Goal: Information Seeking & Learning: Learn about a topic

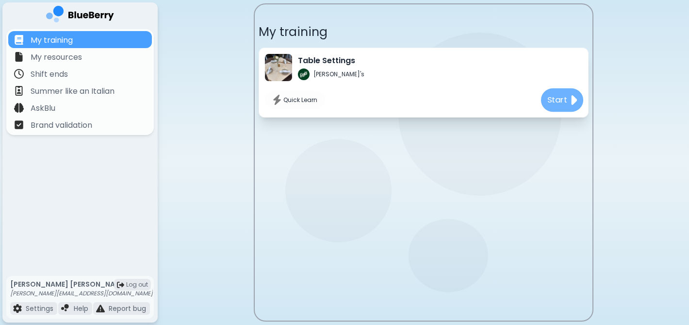
click at [555, 97] on p "Start" at bounding box center [557, 100] width 20 height 12
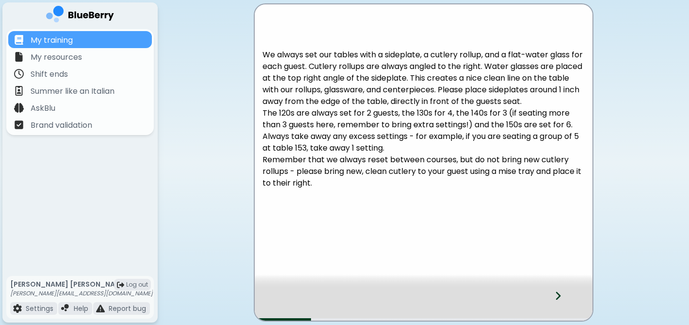
click at [560, 298] on icon at bounding box center [558, 295] width 7 height 11
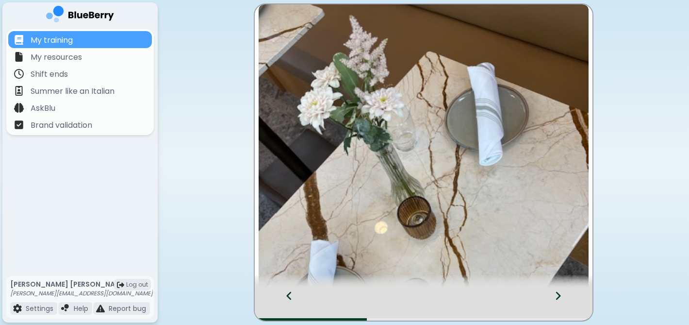
click at [560, 298] on icon at bounding box center [558, 295] width 7 height 11
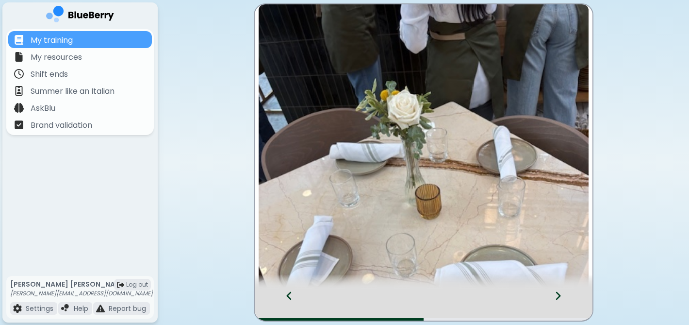
click at [560, 298] on icon at bounding box center [558, 295] width 7 height 11
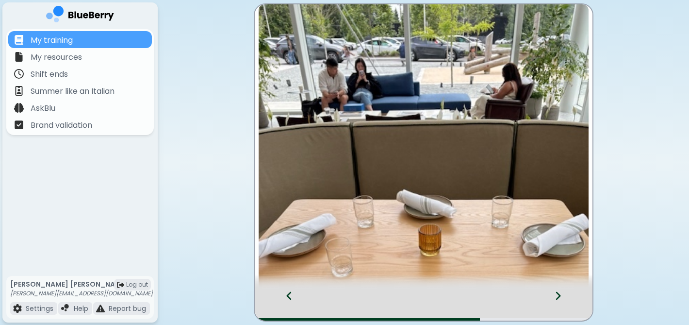
click at [560, 298] on icon at bounding box center [558, 295] width 7 height 11
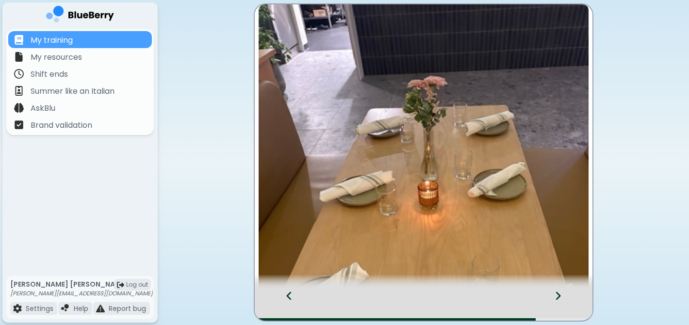
click at [560, 298] on icon at bounding box center [558, 295] width 7 height 11
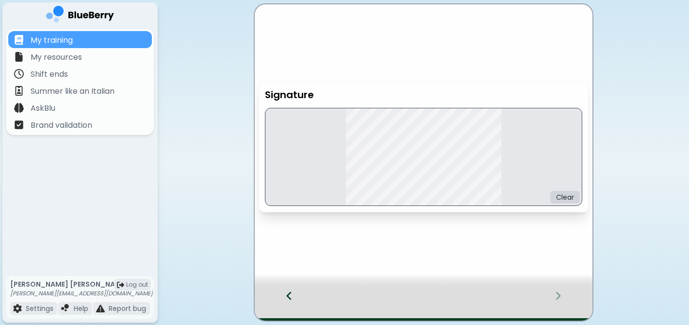
click at [386, 168] on div "Clear" at bounding box center [423, 157] width 317 height 98
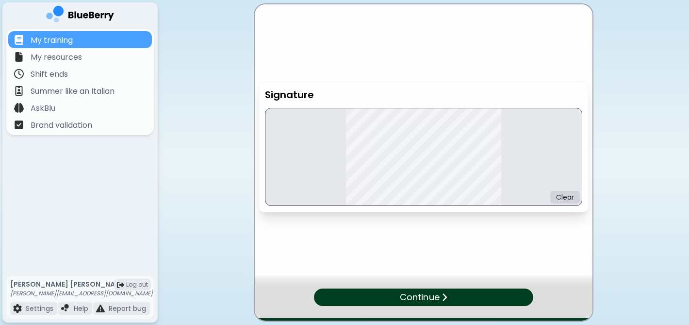
click at [553, 295] on div "Continue" at bounding box center [424, 304] width 338 height 32
click at [477, 300] on div "Continue" at bounding box center [424, 297] width 224 height 18
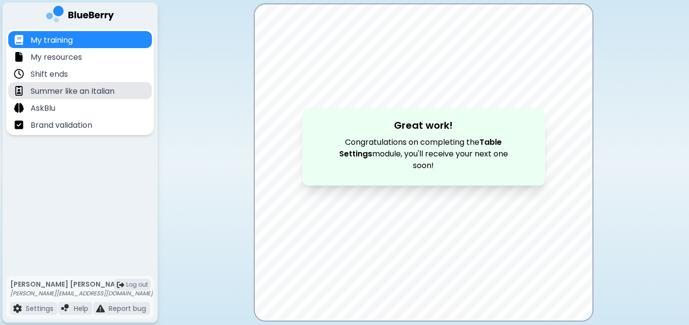
click at [86, 88] on p "Summer like an Italian" at bounding box center [73, 91] width 84 height 12
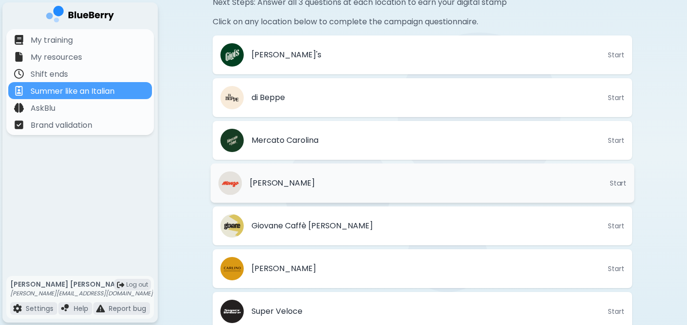
scroll to position [314, 0]
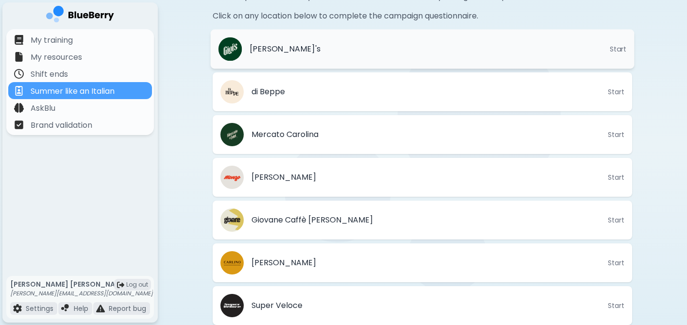
click at [620, 47] on span "Start" at bounding box center [618, 49] width 17 height 9
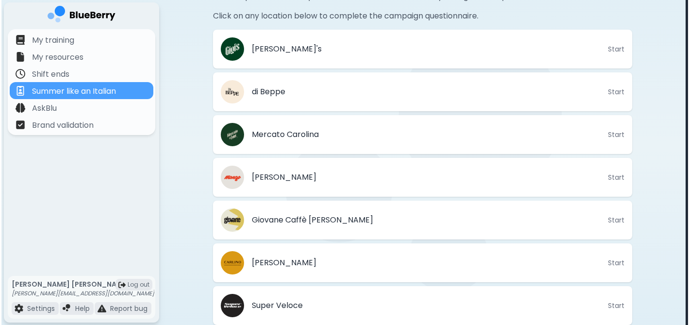
scroll to position [0, 0]
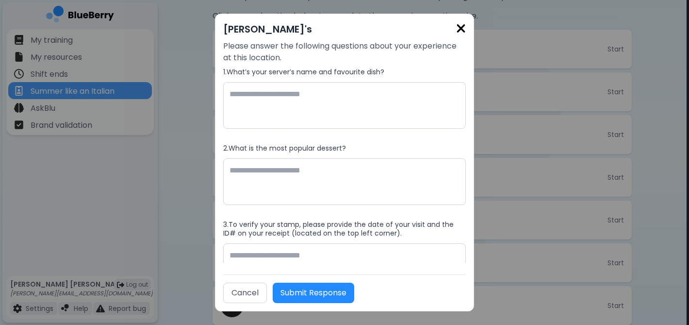
click at [459, 28] on img at bounding box center [461, 28] width 10 height 13
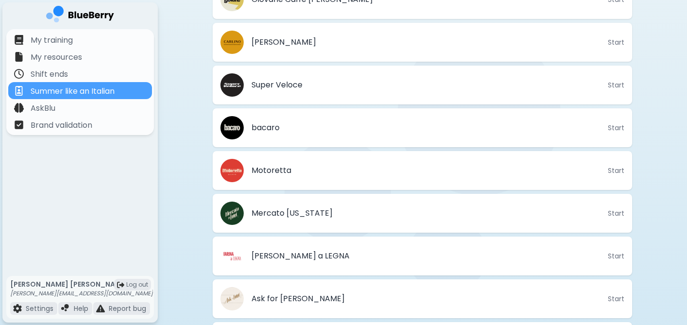
scroll to position [594, 0]
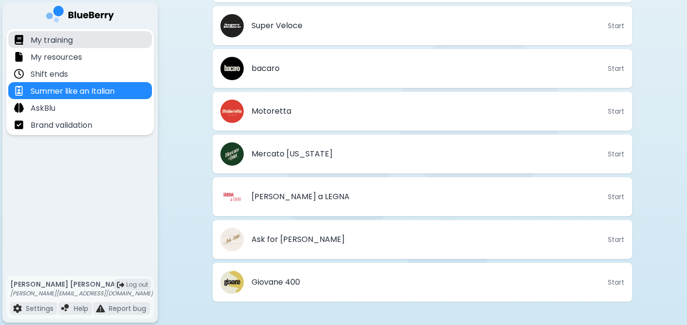
click at [57, 42] on p "My training" at bounding box center [52, 40] width 42 height 12
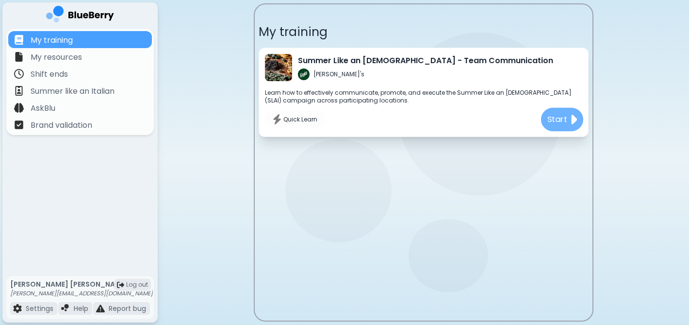
click at [572, 122] on img at bounding box center [573, 120] width 8 height 16
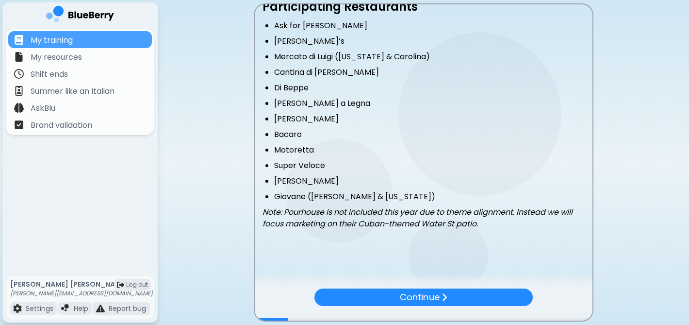
scroll to position [268, 0]
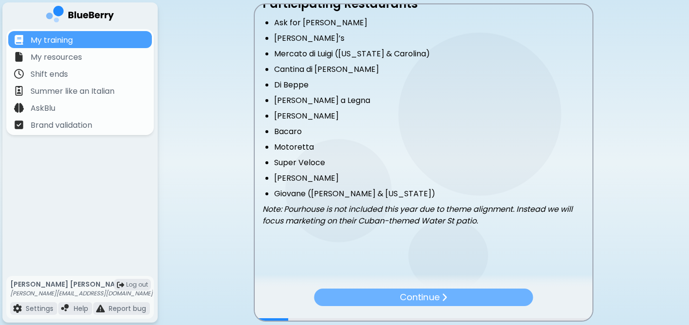
click at [424, 302] on p "Continue" at bounding box center [419, 297] width 39 height 14
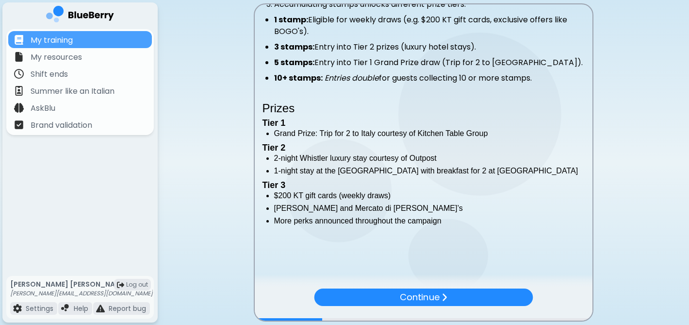
scroll to position [296, 0]
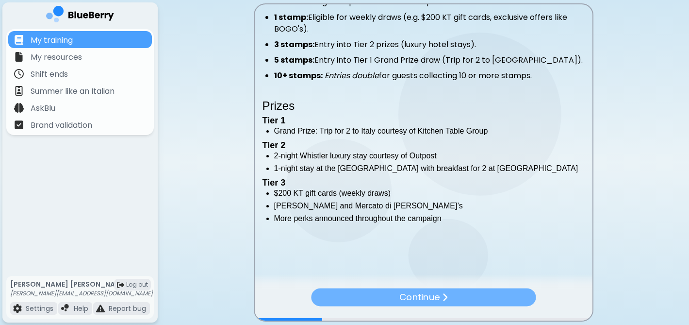
click at [445, 299] on img at bounding box center [445, 297] width 6 height 10
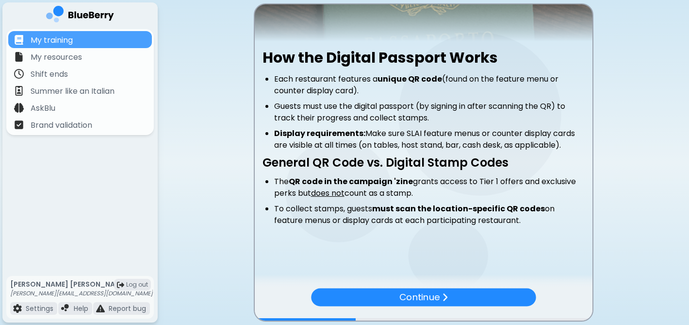
scroll to position [136, 0]
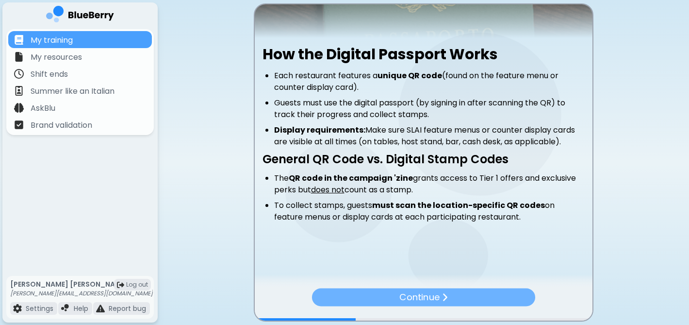
click at [422, 298] on p "Continue" at bounding box center [420, 297] width 40 height 14
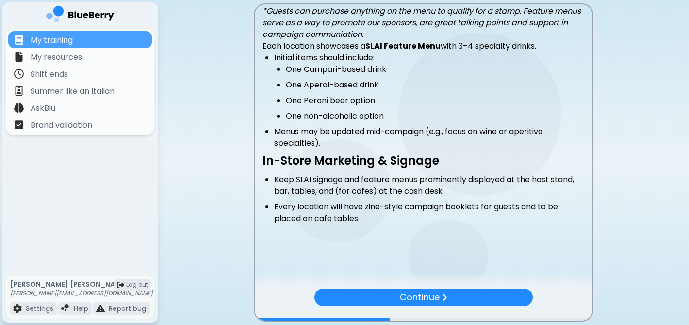
scroll to position [202, 0]
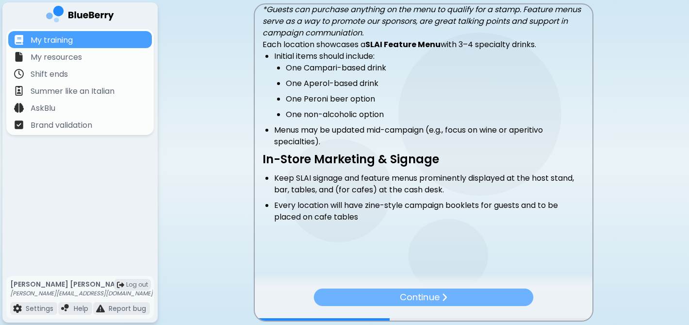
click at [401, 298] on p "Continue" at bounding box center [419, 297] width 39 height 14
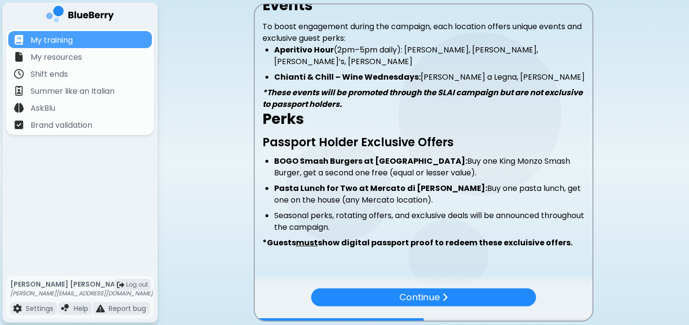
scroll to position [196, 0]
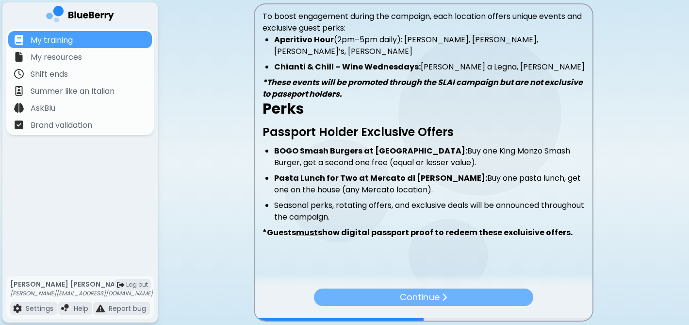
click at [414, 290] on div "Continue" at bounding box center [423, 296] width 219 height 17
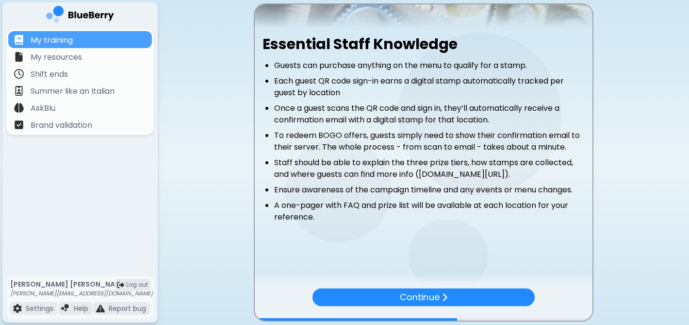
scroll to position [158, 0]
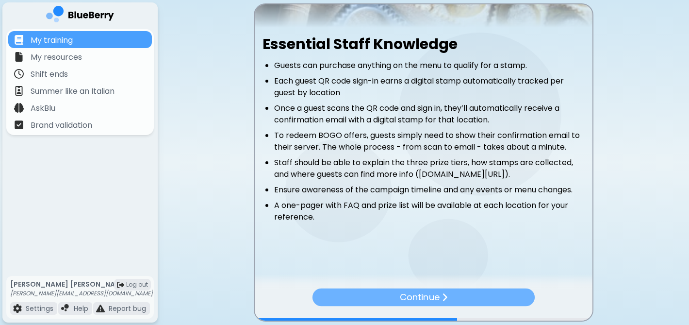
click at [413, 290] on p "Continue" at bounding box center [420, 297] width 40 height 14
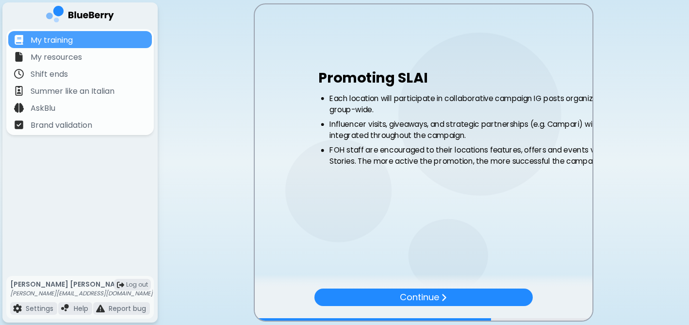
scroll to position [0, 0]
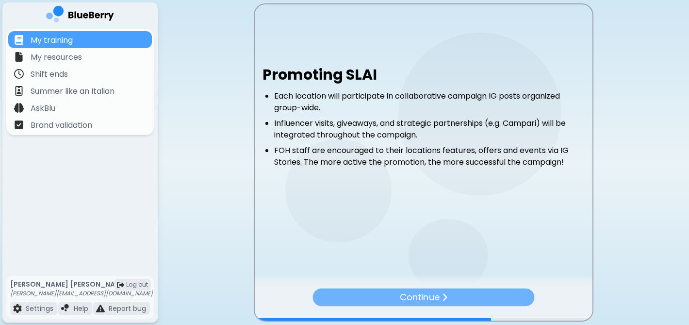
click at [431, 297] on p "Continue" at bounding box center [420, 297] width 40 height 14
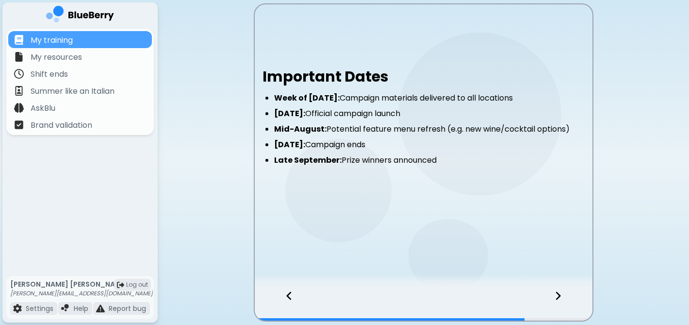
click at [561, 296] on icon at bounding box center [558, 295] width 7 height 11
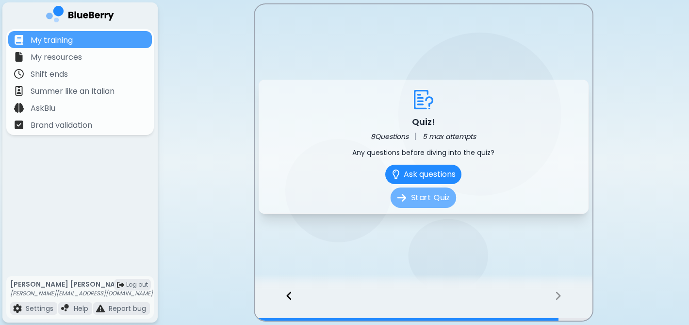
click at [421, 195] on button "Start Quiz" at bounding box center [424, 197] width 66 height 20
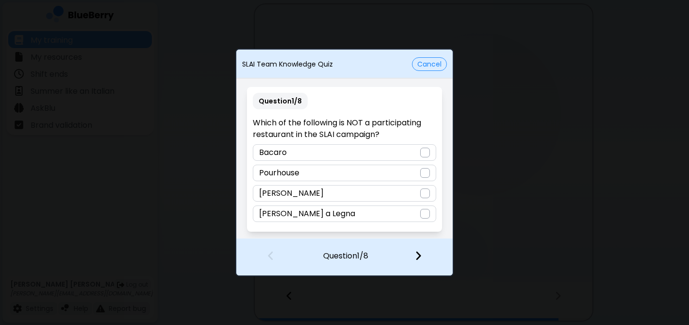
click at [343, 176] on div "Pourhouse" at bounding box center [344, 173] width 183 height 17
click at [417, 254] on img at bounding box center [418, 255] width 7 height 11
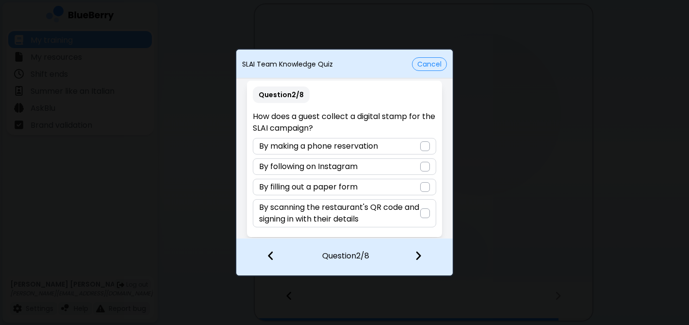
scroll to position [7, 0]
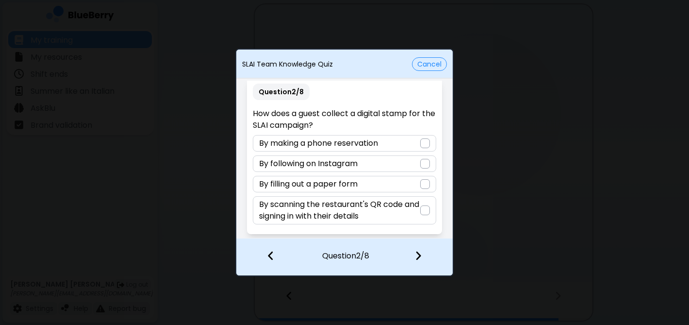
click at [365, 210] on p "By scanning the restaurant's QR code and signing in with their details" at bounding box center [339, 210] width 161 height 23
click at [418, 258] on img at bounding box center [418, 255] width 7 height 11
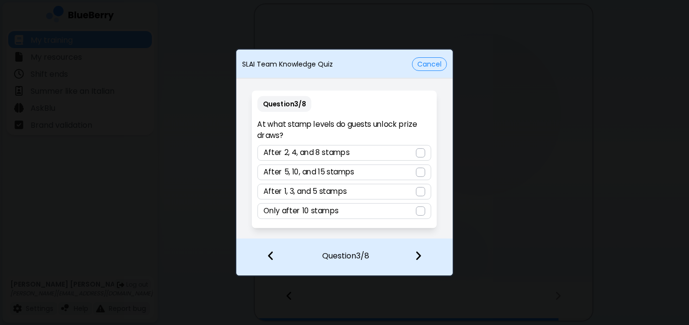
scroll to position [0, 0]
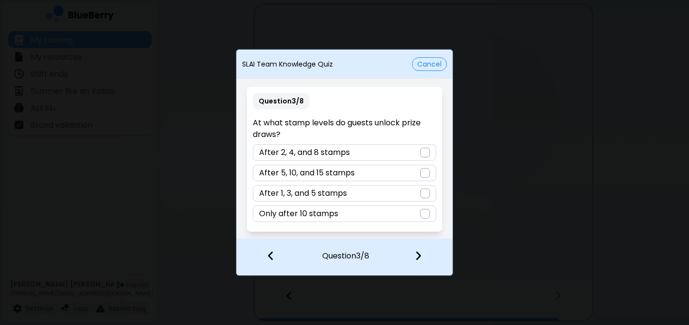
click at [368, 194] on div "After 1, 3, and 5 stamps" at bounding box center [344, 193] width 183 height 17
click at [421, 255] on img at bounding box center [418, 255] width 7 height 11
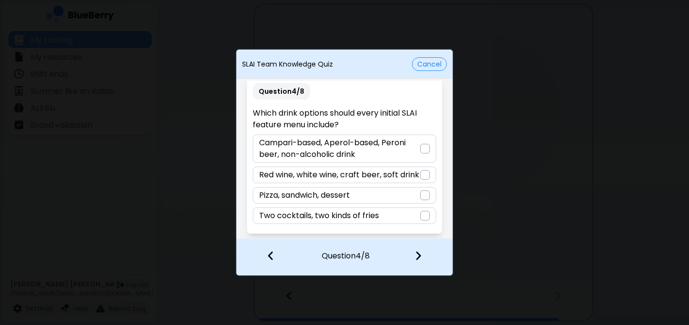
scroll to position [18, 0]
click at [398, 137] on p "Campari-based, Aperol-based, Peroni beer, non-alcoholic drink" at bounding box center [339, 148] width 161 height 23
click at [417, 256] on img at bounding box center [418, 255] width 7 height 11
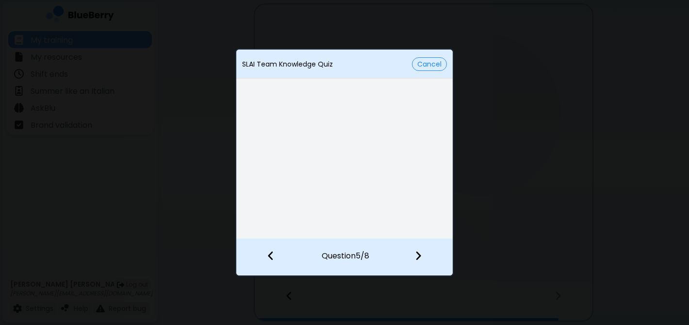
scroll to position [0, 0]
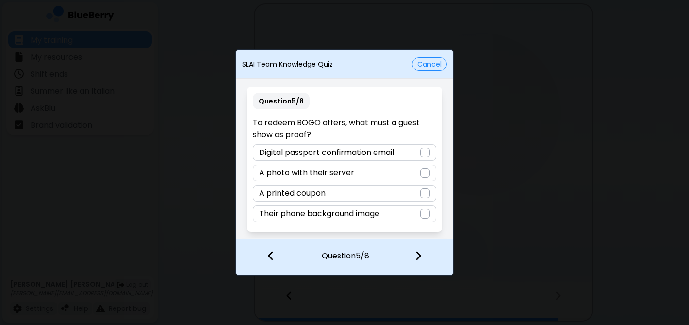
drag, startPoint x: 365, startPoint y: 153, endPoint x: 374, endPoint y: 159, distance: 10.7
click at [365, 153] on p "Digital passport confirmation email" at bounding box center [326, 153] width 135 height 12
click at [420, 256] on img at bounding box center [418, 255] width 7 height 11
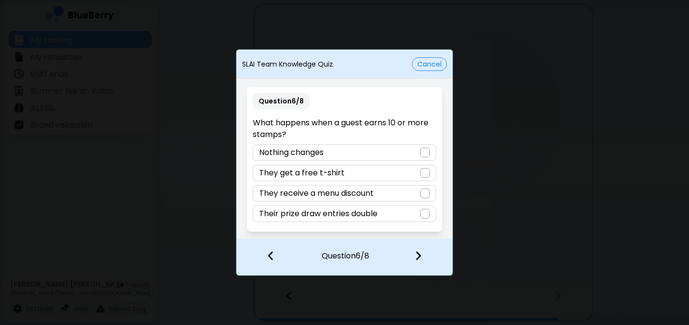
click at [395, 217] on div "Their prize draw entries double" at bounding box center [344, 213] width 183 height 17
click at [419, 259] on img at bounding box center [418, 255] width 7 height 11
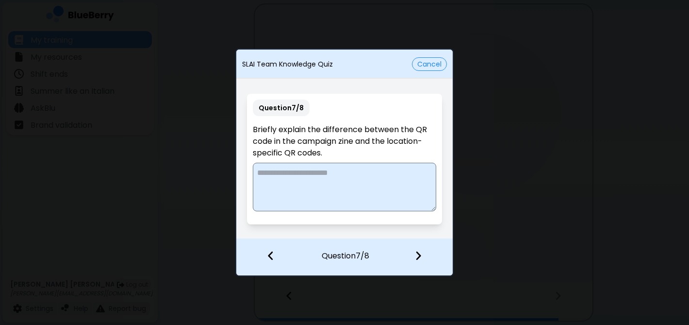
click at [339, 189] on textarea at bounding box center [344, 187] width 183 height 49
click at [339, 187] on textarea at bounding box center [344, 187] width 183 height 49
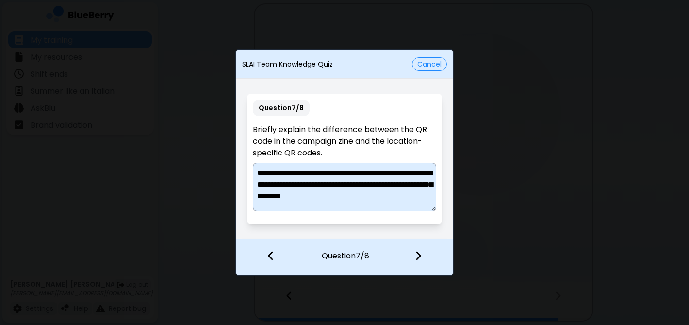
scroll to position [2, 0]
type textarea "**********"
click at [419, 251] on img at bounding box center [418, 255] width 7 height 11
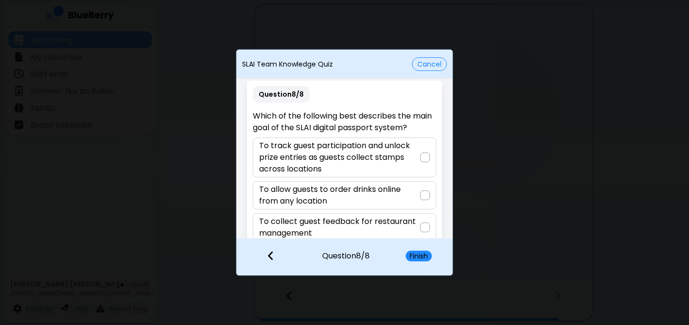
scroll to position [0, 0]
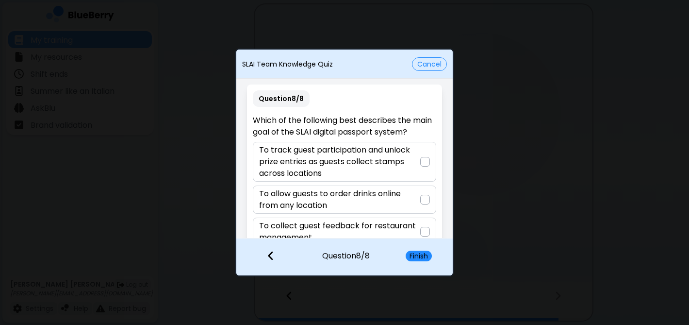
click at [330, 149] on p "To track guest participation and unlock prize entries as guests collect stamps …" at bounding box center [339, 161] width 161 height 35
click at [418, 254] on button "Finish" at bounding box center [419, 255] width 26 height 11
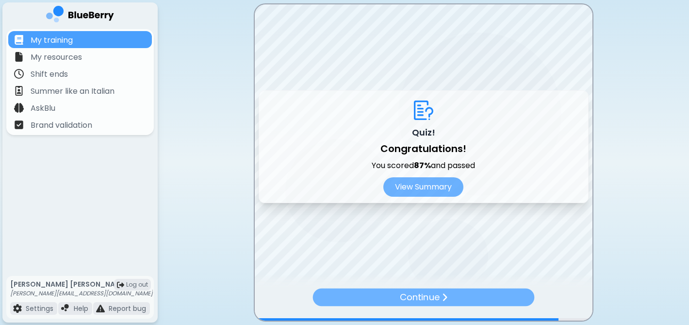
click at [428, 302] on p "Continue" at bounding box center [420, 297] width 40 height 14
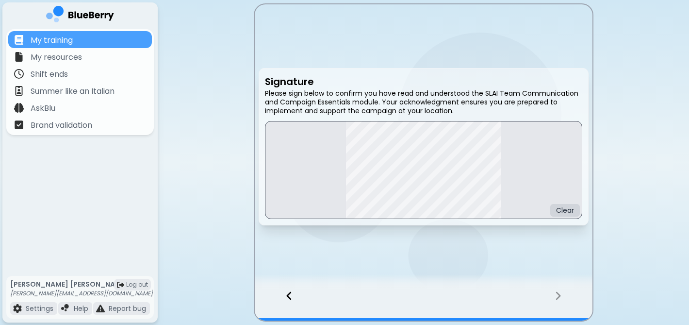
click at [371, 189] on div "Clear" at bounding box center [423, 170] width 317 height 98
click at [552, 295] on div at bounding box center [563, 304] width 57 height 32
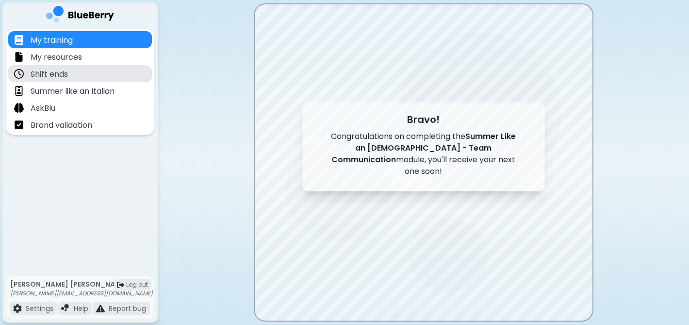
click at [55, 75] on p "Shift ends" at bounding box center [49, 74] width 37 height 12
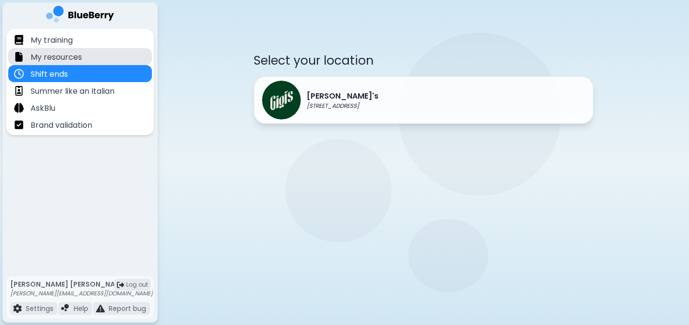
click at [63, 58] on p "My resources" at bounding box center [56, 57] width 51 height 12
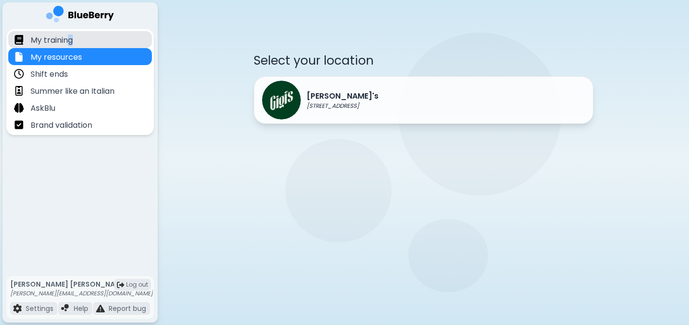
click at [68, 45] on div "My training" at bounding box center [80, 39] width 144 height 17
